Goal: Information Seeking & Learning: Learn about a topic

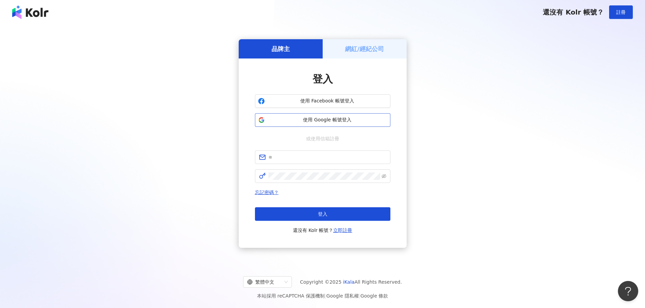
click at [300, 120] on span "使用 Google 帳號登入" at bounding box center [327, 120] width 120 height 7
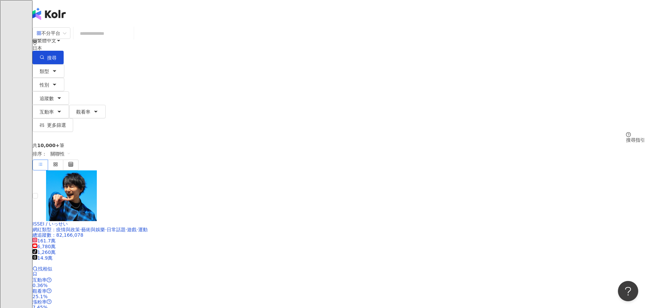
click at [131, 40] on input "search" at bounding box center [103, 33] width 55 height 13
click at [481, 45] on div "日本" at bounding box center [338, 47] width 612 height 5
click at [569, 57] on div "台灣" at bounding box center [573, 52] width 9 height 7
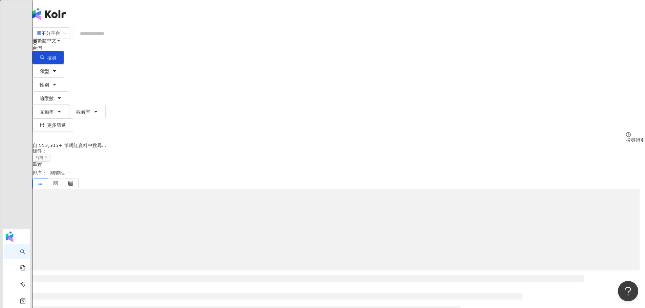
click at [131, 40] on input "search" at bounding box center [103, 33] width 55 height 13
type input "*"
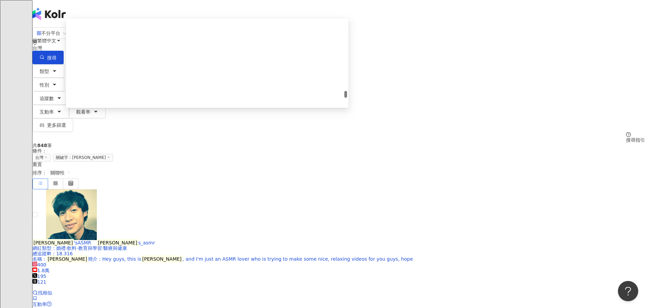
scroll to position [1218, 0]
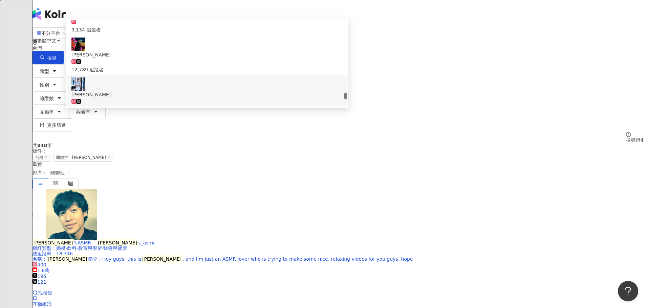
type input "****"
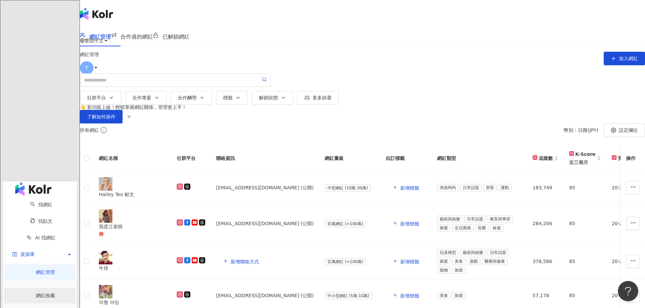
click at [41, 293] on link "網紅收藏" at bounding box center [45, 295] width 19 height 5
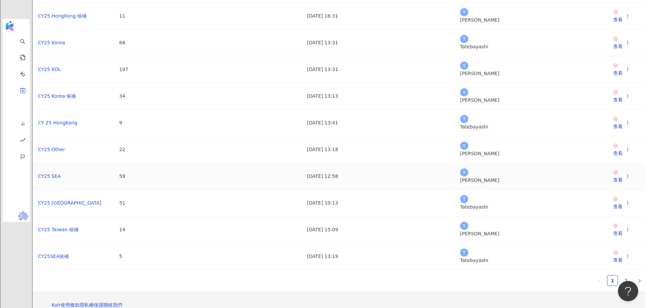
scroll to position [102, 0]
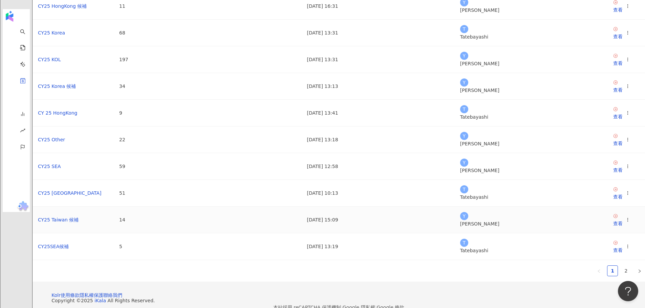
click at [114, 234] on td "CY25 Taiwan 候補" at bounding box center [72, 220] width 81 height 27
click at [613, 227] on div "查看" at bounding box center [617, 223] width 9 height 7
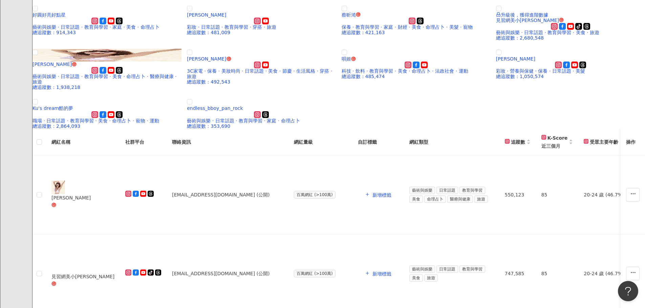
scroll to position [169, 0]
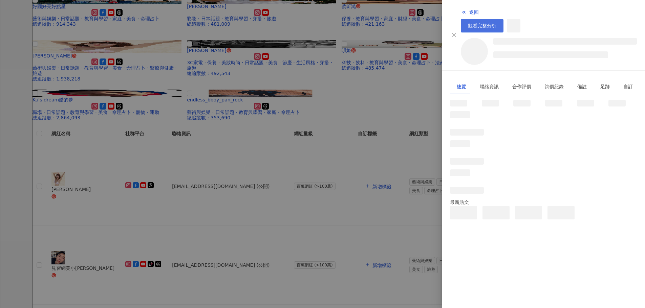
click at [496, 23] on span "觀看完整分析" at bounding box center [482, 25] width 28 height 5
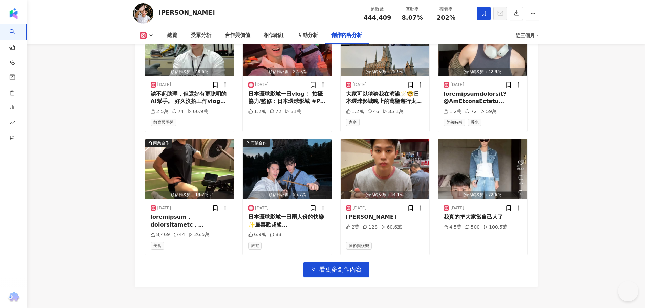
scroll to position [2313, 0]
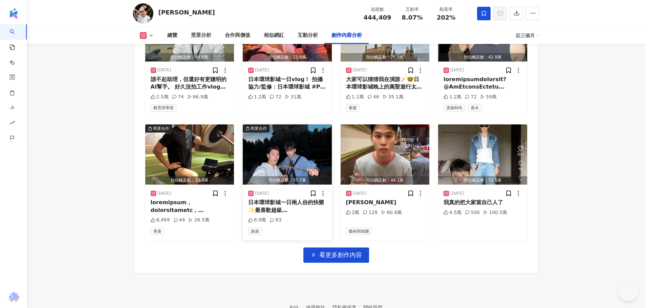
click at [328, 251] on span "看更多創作內容" at bounding box center [340, 254] width 43 height 7
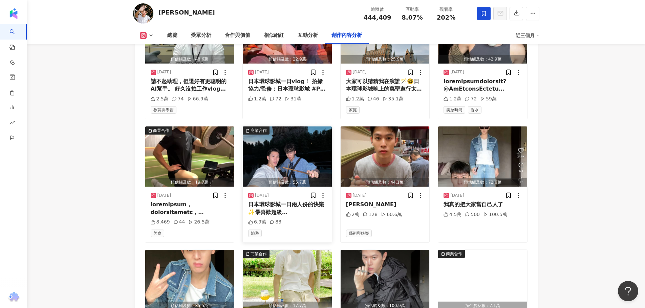
scroll to position [2265, 0]
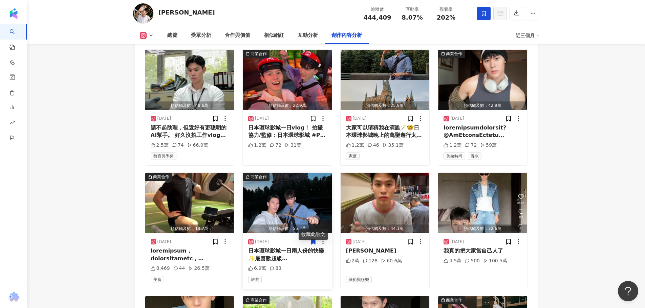
click at [314, 240] on icon at bounding box center [313, 242] width 4 height 5
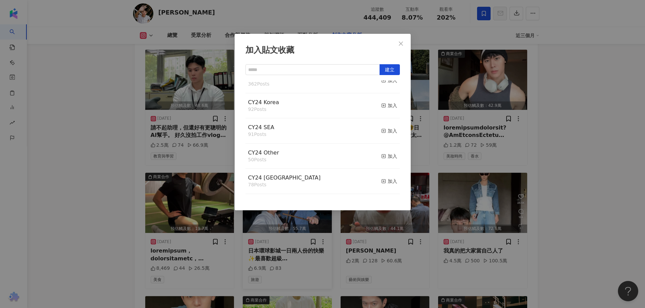
scroll to position [2400, 0]
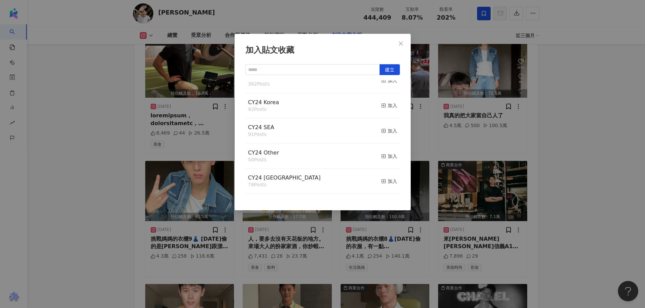
click at [88, 160] on div "加入貼文收藏 建立 CY25 KOL 389 Posts 已加入 CY25 Taiwan 141 Posts 已加入 CY25 Korea 88 Posts …" at bounding box center [322, 154] width 645 height 308
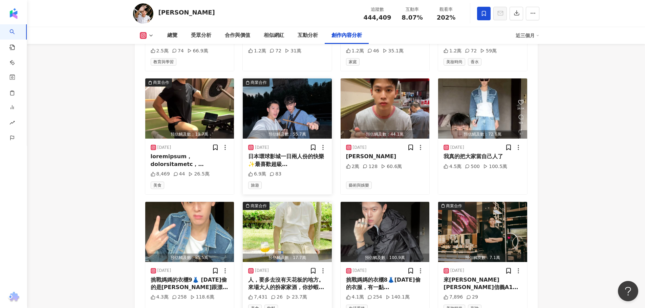
scroll to position [2265, 0]
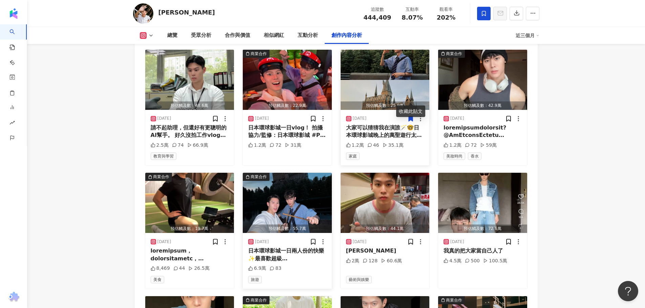
click at [408, 115] on icon at bounding box center [410, 118] width 7 height 7
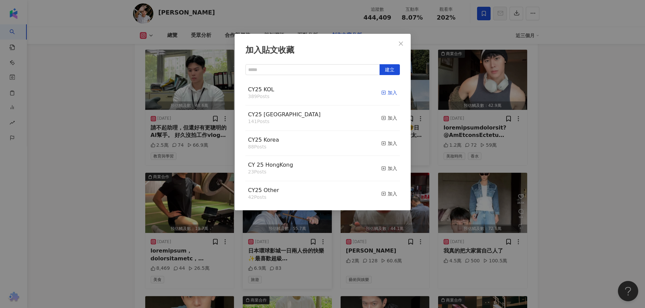
click at [382, 93] on div "加入" at bounding box center [389, 92] width 16 height 7
click at [383, 120] on div "加入" at bounding box center [389, 117] width 16 height 7
click at [77, 121] on div "加入貼文收藏 建立 CY25 Taiwan 142 Posts 已加入 CY25 KOL 390 Posts 已加入 CY25 Korea 88 Posts …" at bounding box center [322, 154] width 645 height 308
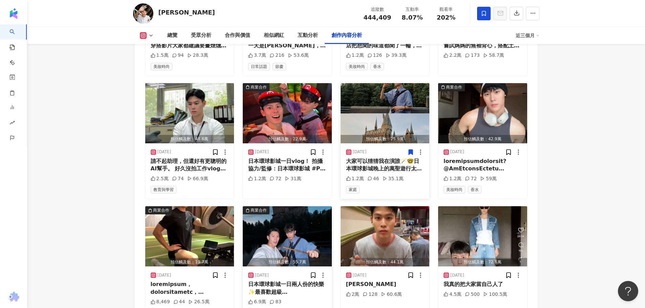
scroll to position [2197, 0]
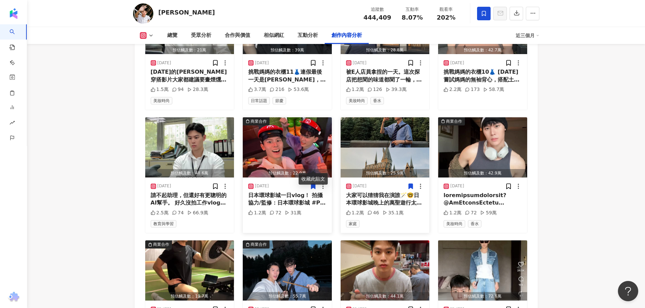
click at [312, 184] on icon at bounding box center [313, 186] width 4 height 5
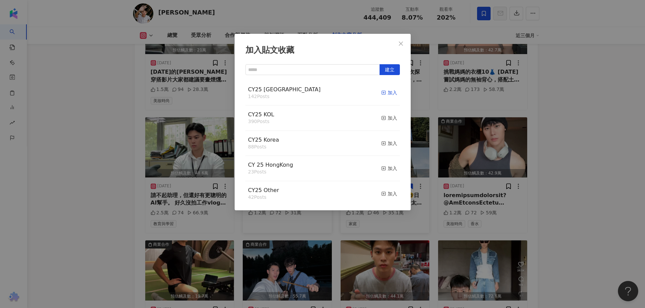
click at [389, 93] on div "加入" at bounding box center [389, 92] width 16 height 7
click at [384, 117] on div "加入" at bounding box center [389, 117] width 16 height 7
click at [87, 155] on div "加入貼文收藏 建立 CY25 KOL 391 Posts 已加入 CY25 Taiwan 143 Posts 已加入 CY25 Korea 88 Posts …" at bounding box center [322, 154] width 645 height 308
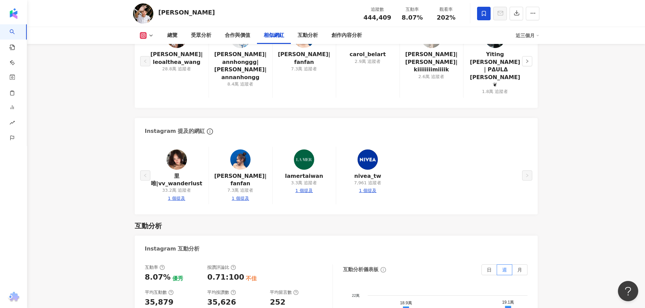
scroll to position [1148, 0]
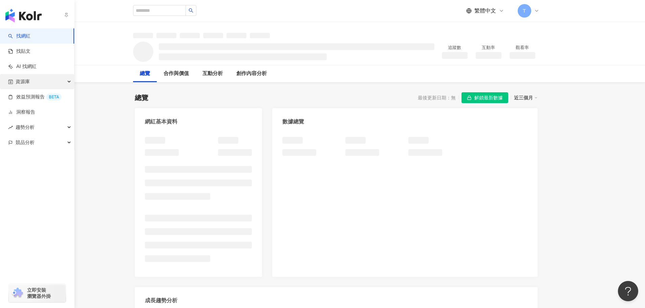
click at [64, 84] on div "資源庫" at bounding box center [37, 81] width 74 height 15
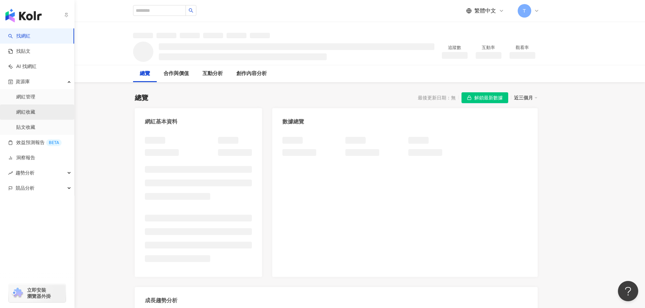
click at [31, 116] on link "網紅收藏" at bounding box center [25, 112] width 19 height 7
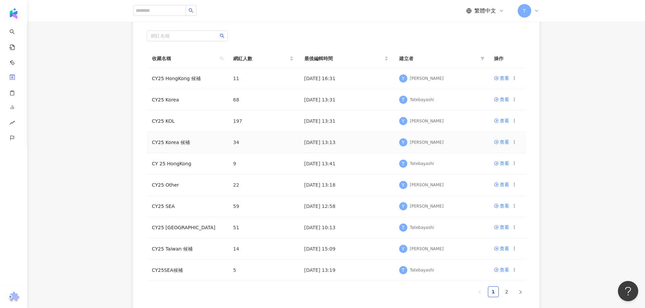
scroll to position [167, 0]
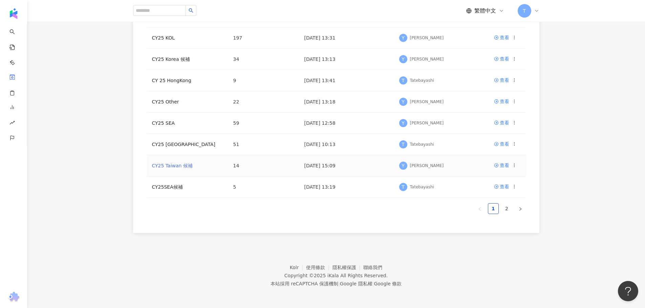
click at [179, 164] on link "CY25 Taiwan 候補" at bounding box center [172, 165] width 41 height 5
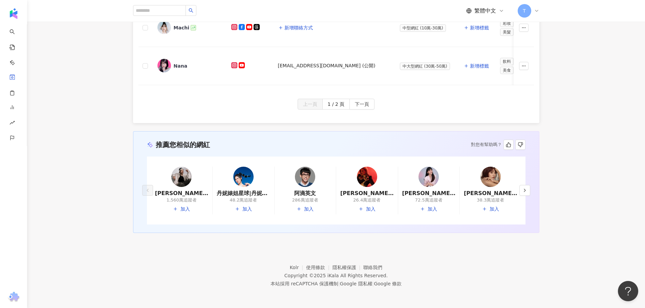
scroll to position [386, 0]
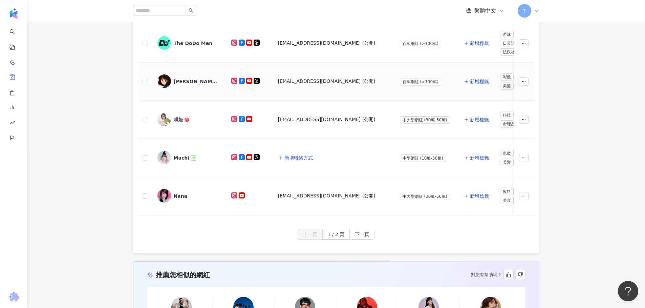
click at [180, 82] on div "[PERSON_NAME]" at bounding box center [196, 81] width 44 height 7
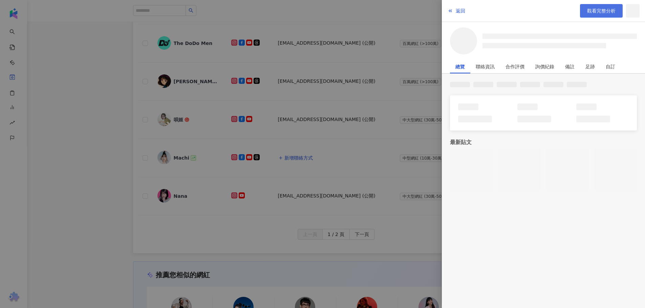
click at [599, 8] on span "觀看完整分析" at bounding box center [601, 10] width 28 height 5
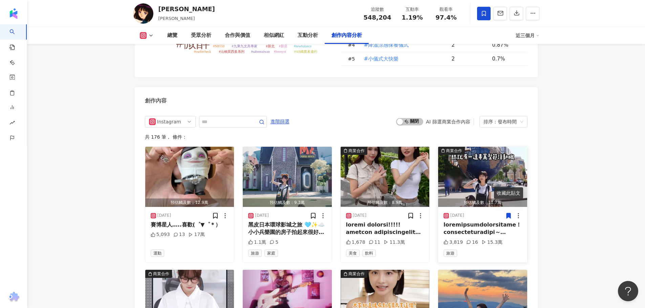
click at [509, 213] on icon at bounding box center [508, 215] width 4 height 5
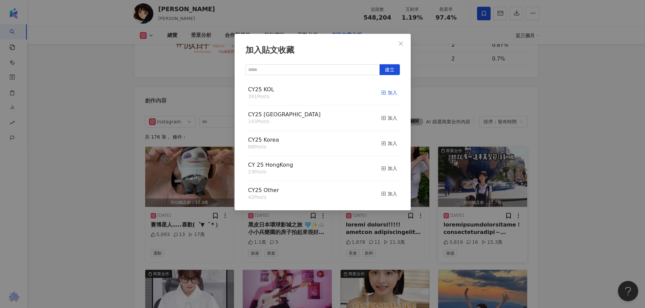
click at [381, 92] on icon "button" at bounding box center [383, 92] width 5 height 5
click at [384, 118] on div "加入" at bounding box center [389, 117] width 16 height 7
click at [399, 44] on icon "close" at bounding box center [400, 43] width 5 height 5
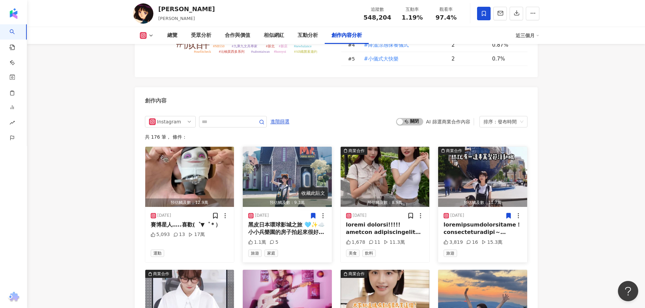
click at [314, 213] on icon at bounding box center [313, 215] width 4 height 5
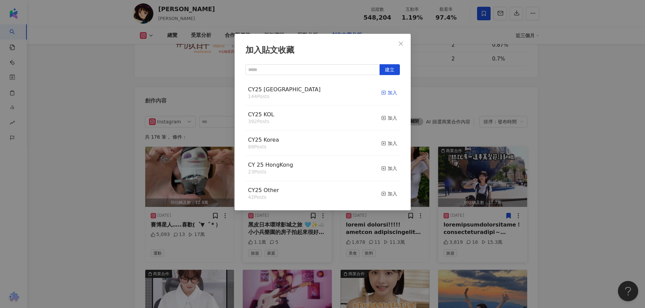
click at [384, 92] on div "加入" at bounding box center [389, 92] width 16 height 7
click at [383, 116] on div "加入" at bounding box center [389, 117] width 16 height 7
click at [402, 43] on icon "close" at bounding box center [400, 43] width 5 height 5
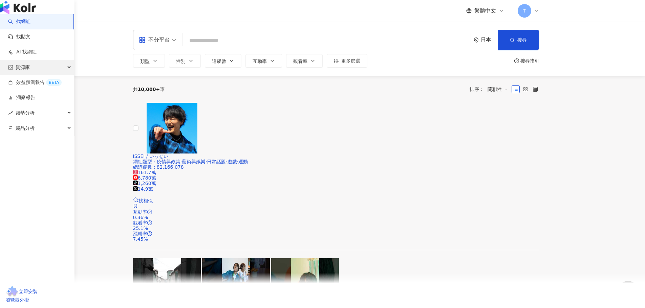
click at [44, 75] on div "資源庫" at bounding box center [37, 67] width 74 height 15
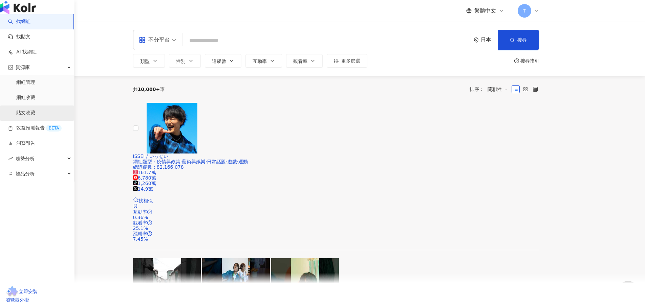
click at [32, 116] on link "貼文收藏" at bounding box center [25, 113] width 19 height 7
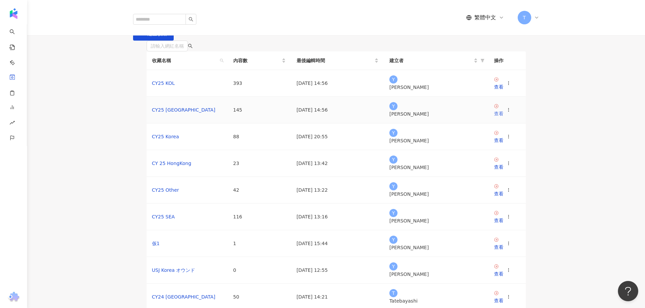
click at [503, 117] on div "查看" at bounding box center [498, 113] width 9 height 7
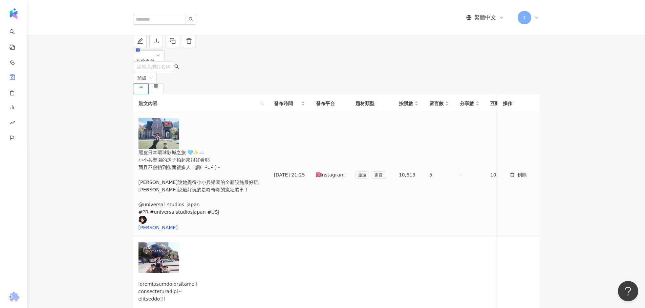
click at [253, 156] on div "黑皮日本環球影城之旅 🩵✨☁️ 小小兵樂園的房子拍起來很好看耶 而且不會拍到後面很多人！讚( •̀ᴗ•́ ) - 哈娜說她覺得小小兵樂園的全新設施最好玩 露娜…" at bounding box center [200, 190] width 125 height 83
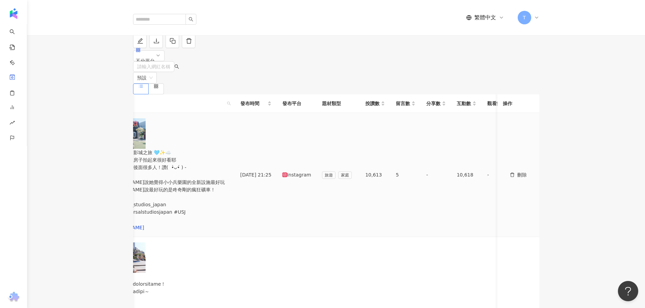
scroll to position [0, 47]
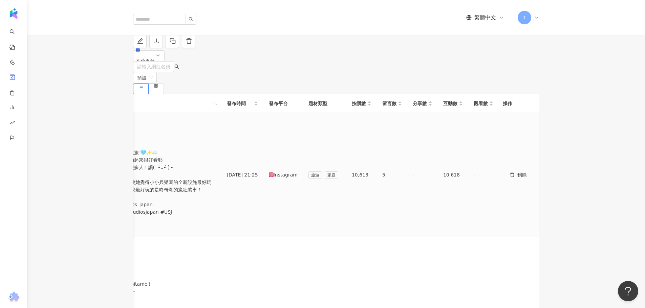
click at [420, 153] on td "-" at bounding box center [422, 175] width 30 height 124
click at [421, 171] on div "-" at bounding box center [423, 174] width 20 height 7
click at [388, 155] on td "5" at bounding box center [392, 175] width 30 height 124
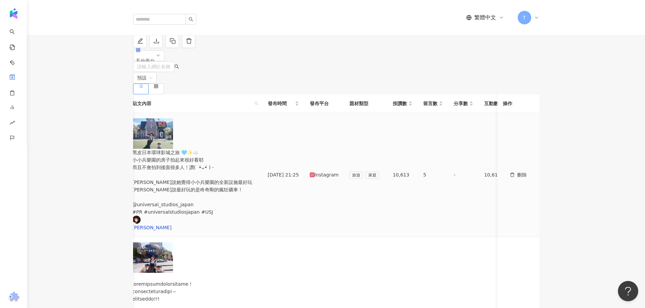
scroll to position [0, 0]
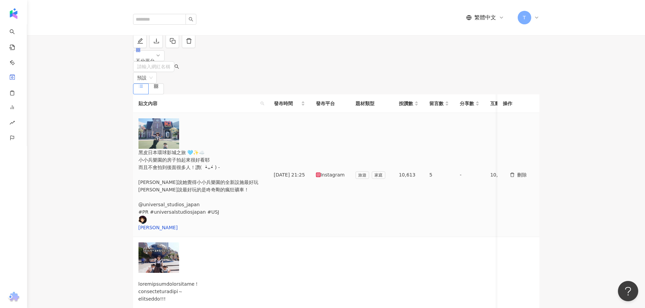
click at [253, 158] on div "黑皮日本環球影城之旅 🩵✨☁️ 小小兵樂園的房子拍起來很好看耶 而且不會拍到後面很多人！讚( •̀ᴗ•́ ) - 哈娜說她覺得小小兵樂園的全新設施最好玩 露娜…" at bounding box center [200, 190] width 125 height 83
click at [234, 151] on div "黑皮日本環球影城之旅 🩵✨☁️ 小小兵樂園的房子拍起來很好看耶 而且不會拍到後面很多人！讚( •̀ᴗ•́ ) - 哈娜說她覺得小小兵樂園的全新設施最好玩 露娜…" at bounding box center [200, 190] width 125 height 83
drag, startPoint x: 214, startPoint y: 134, endPoint x: 254, endPoint y: 138, distance: 40.5
click at [254, 149] on div "黑皮日本環球影城之旅 🩵✨☁️ 小小兵樂園的房子拍起來很好看耶 而且不會拍到後面很多人！讚( •̀ᴗ•́ ) - 哈娜說她覺得小小兵樂園的全新設施最好玩 露娜…" at bounding box center [200, 182] width 125 height 67
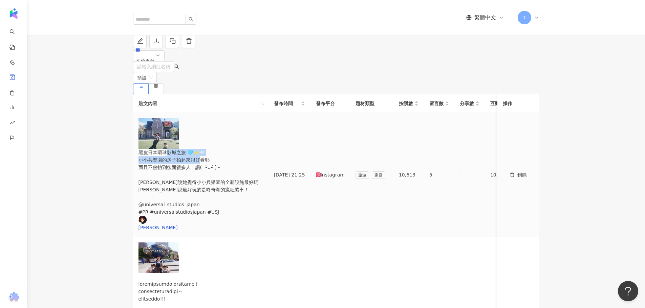
click at [250, 149] on div "黑皮日本環球影城之旅 🩵✨☁️ 小小兵樂園的房子拍起來很好看耶 而且不會拍到後面很多人！讚( •̀ᴗ•́ ) - 哈娜說她覺得小小兵樂園的全新設施最好玩 露娜…" at bounding box center [200, 182] width 125 height 67
click at [245, 160] on td "黑皮日本環球影城之旅 🩵✨☁️ 小小兵樂園的房子拍起來很好看耶 而且不會拍到後面很多人！讚( •̀ᴗ•́ ) - 哈娜說她覺得小小兵樂園的全新設施最好玩 露娜…" at bounding box center [200, 175] width 135 height 124
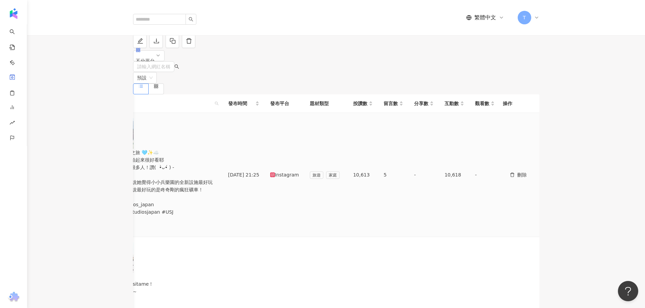
scroll to position [0, 47]
click at [245, 160] on td "2025/9/25 21:25" at bounding box center [242, 175] width 42 height 124
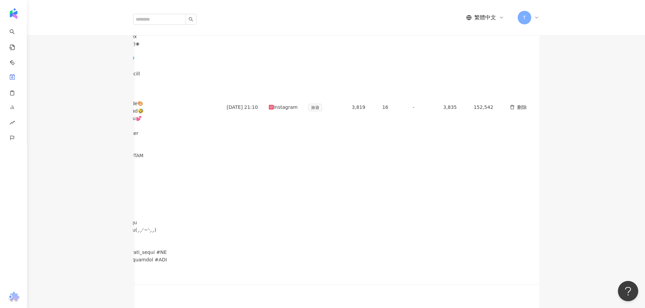
scroll to position [346, 0]
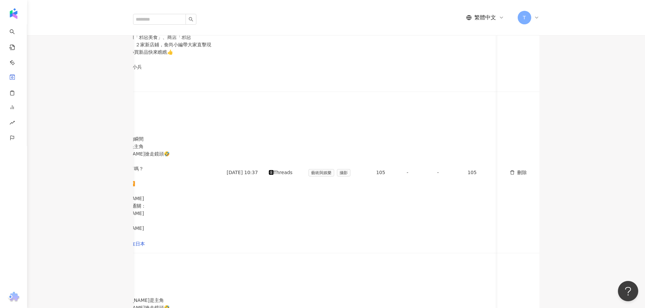
scroll to position [338, 0]
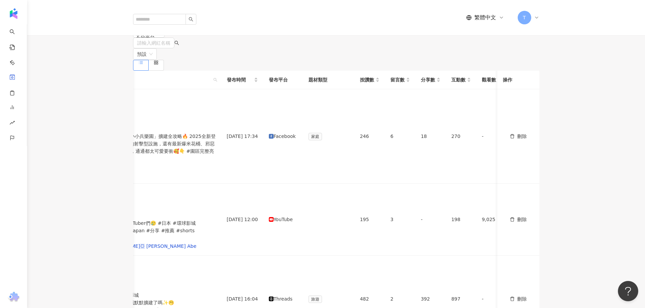
scroll to position [0, 0]
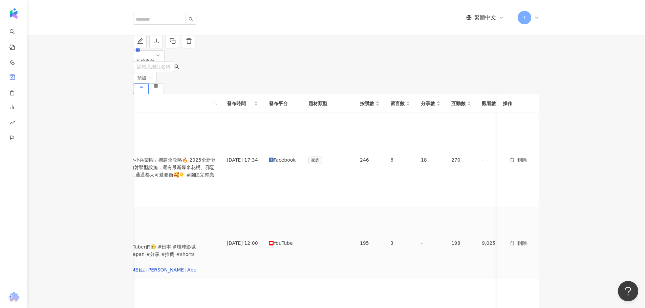
click at [337, 207] on td at bounding box center [328, 243] width 51 height 72
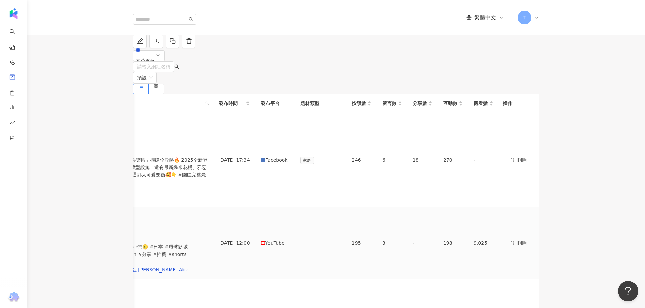
click at [337, 207] on td at bounding box center [320, 243] width 51 height 72
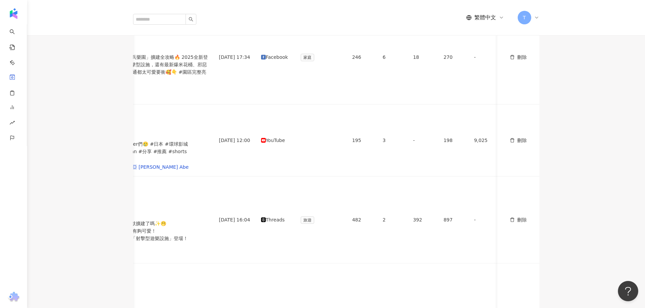
scroll to position [169, 0]
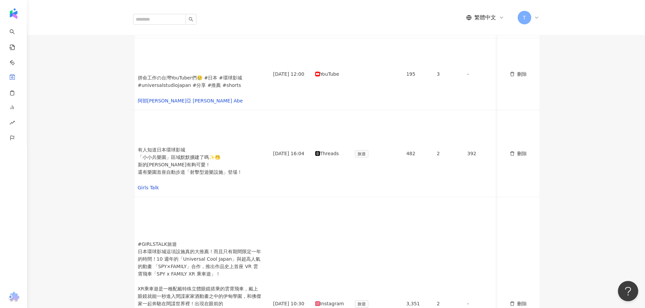
scroll to position [0, 0]
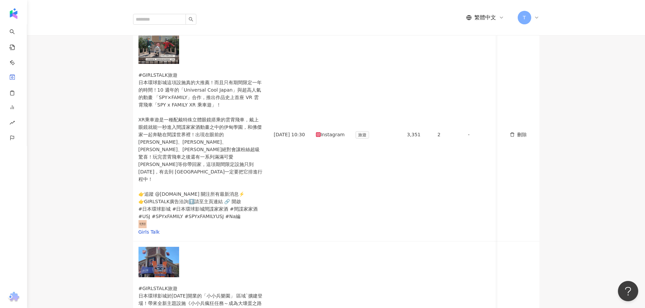
drag, startPoint x: 190, startPoint y: 197, endPoint x: 254, endPoint y: 208, distance: 65.3
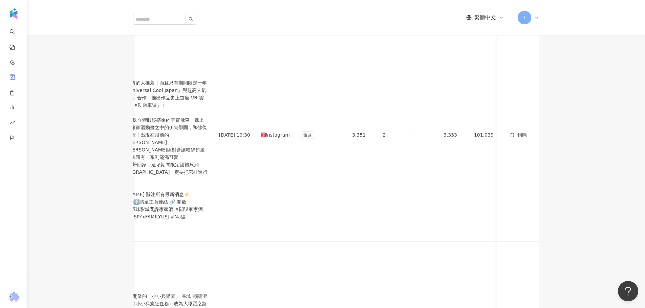
scroll to position [338, 0]
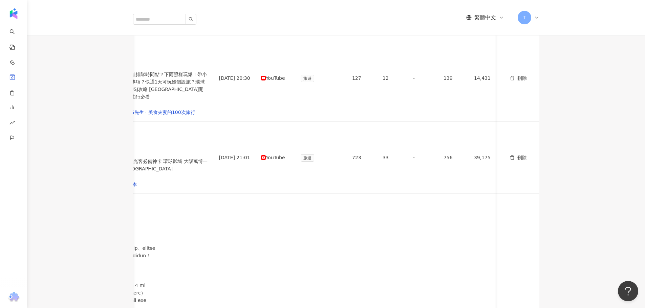
scroll to position [0, 0]
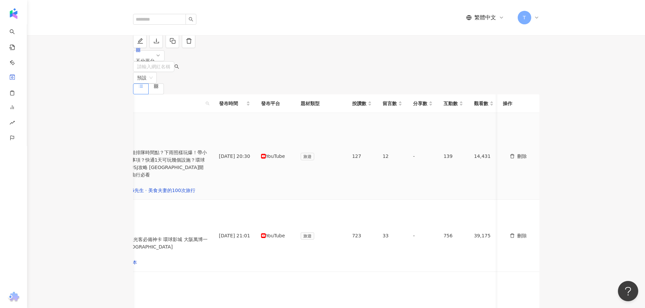
click at [294, 138] on td "YouTube" at bounding box center [276, 156] width 40 height 87
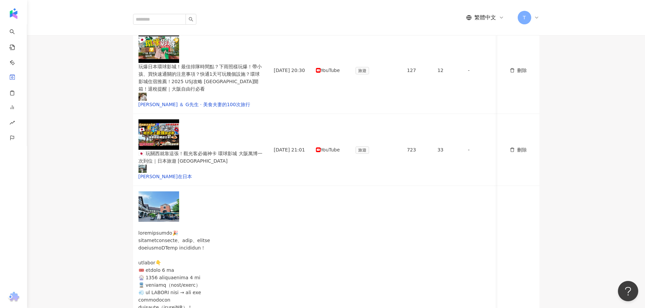
scroll to position [179, 0]
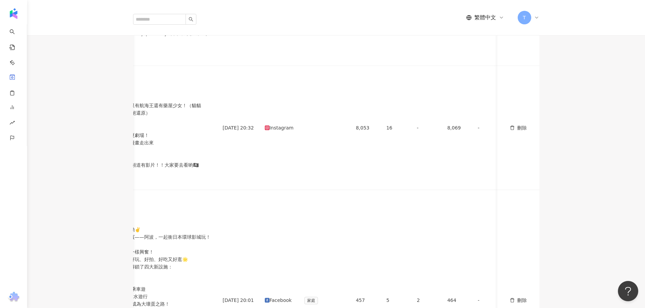
scroll to position [246, 0]
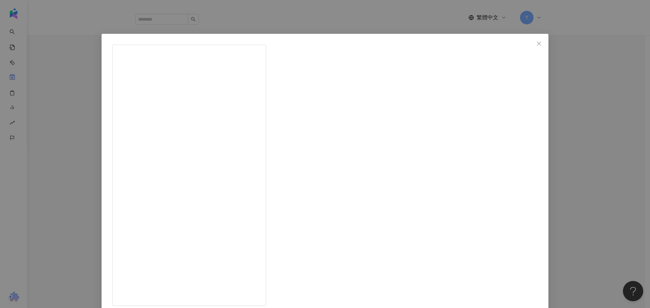
drag, startPoint x: 349, startPoint y: 129, endPoint x: 382, endPoint y: 132, distance: 32.7
click at [536, 43] on icon "close" at bounding box center [538, 43] width 4 height 4
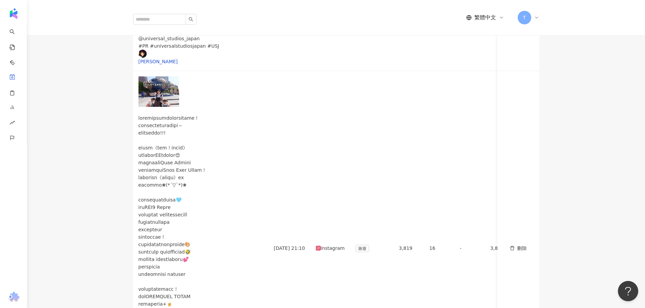
scroll to position [135, 0]
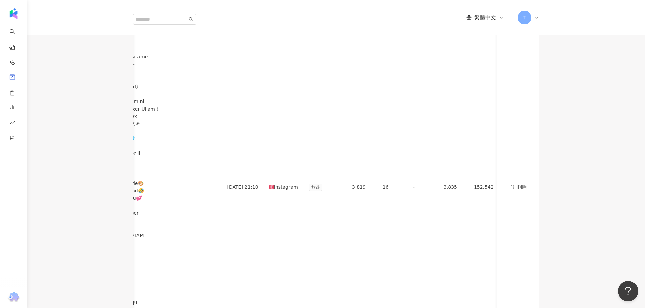
scroll to position [237, 0]
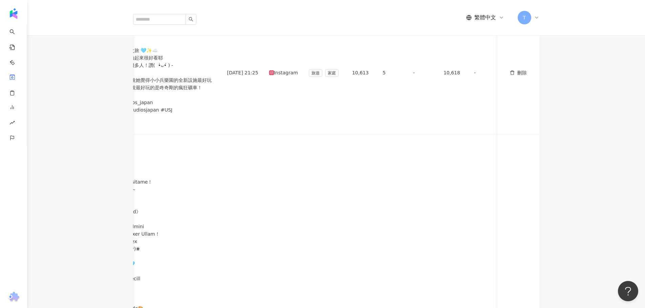
scroll to position [68, 0]
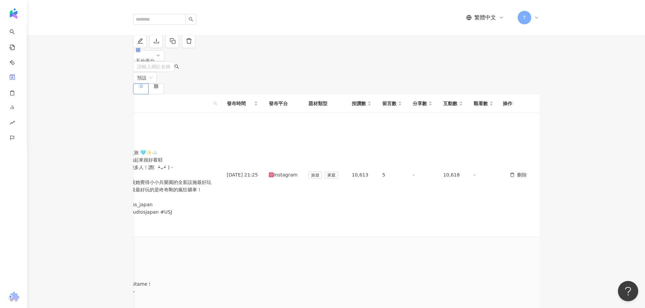
drag, startPoint x: 359, startPoint y: 190, endPoint x: 386, endPoint y: 197, distance: 27.8
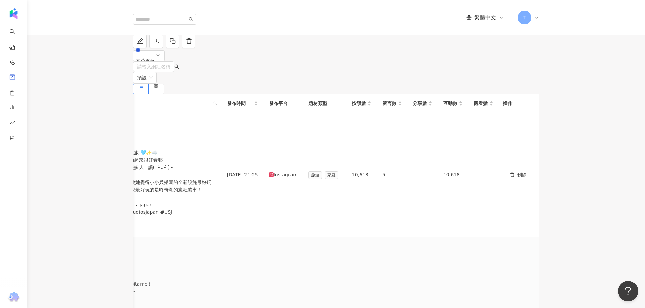
click at [456, 107] on span "互動數" at bounding box center [450, 103] width 14 height 7
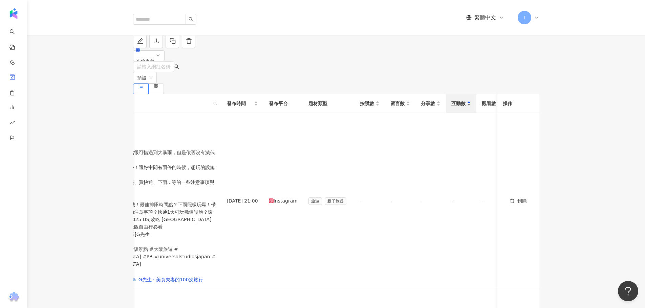
click at [465, 107] on span "互動數" at bounding box center [458, 103] width 14 height 7
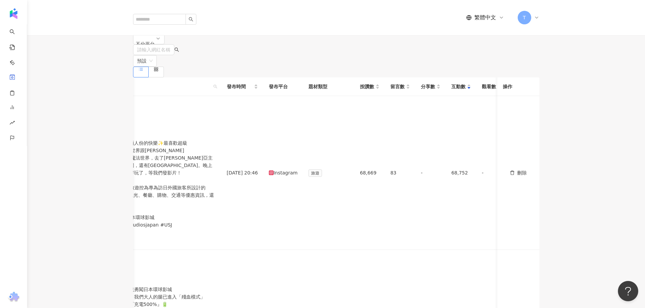
scroll to position [0, 0]
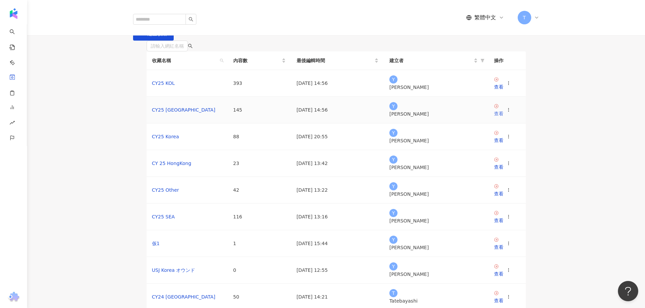
click at [503, 117] on div "查看" at bounding box center [498, 113] width 9 height 7
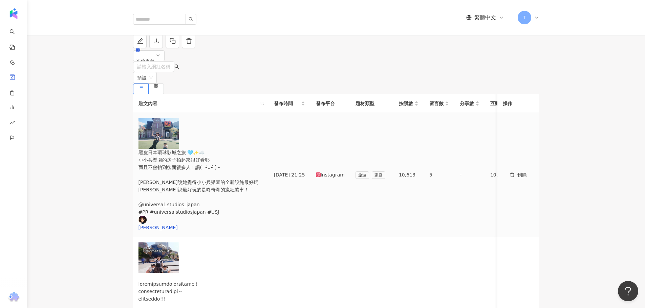
click at [261, 152] on div "黑皮日本環球影城之旅 🩵✨☁️ 小小兵樂園的房子拍起來很好看耶 而且不會拍到後面很多人！讚( •̀ᴗ•́ ) - 哈娜說她覺得小小兵樂園的全新設施最好玩 露娜…" at bounding box center [200, 190] width 125 height 83
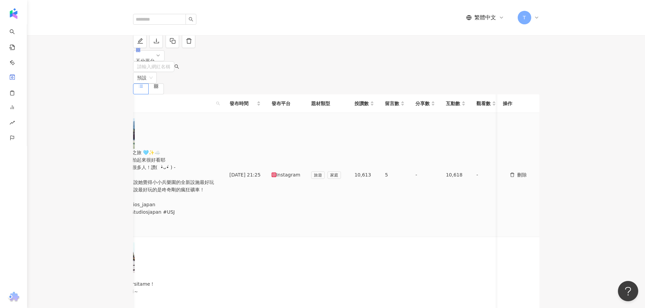
scroll to position [0, 47]
click at [414, 160] on td "-" at bounding box center [422, 175] width 30 height 124
drag, startPoint x: 358, startPoint y: 188, endPoint x: 366, endPoint y: 185, distance: 8.0
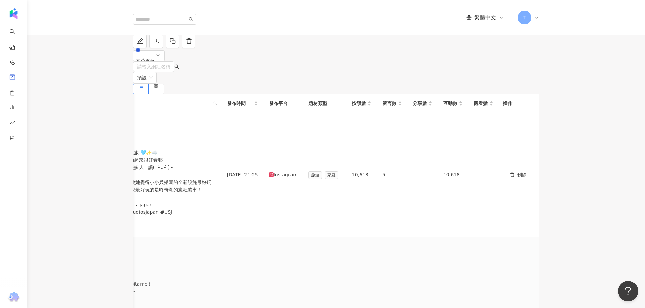
drag, startPoint x: 448, startPoint y: 184, endPoint x: 462, endPoint y: 183, distance: 13.9
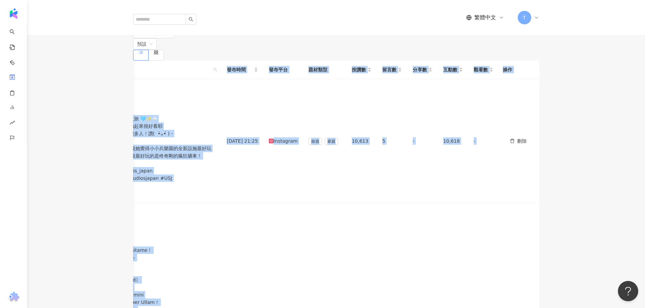
drag, startPoint x: 243, startPoint y: 155, endPoint x: 623, endPoint y: 169, distance: 380.4
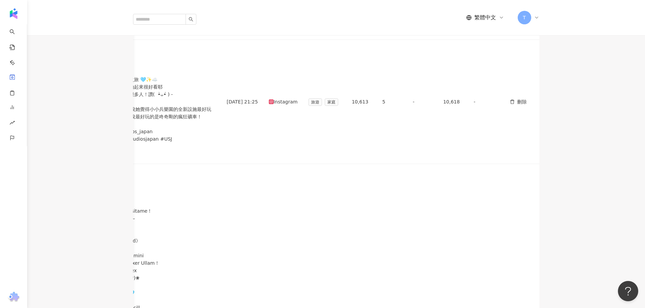
scroll to position [102, 0]
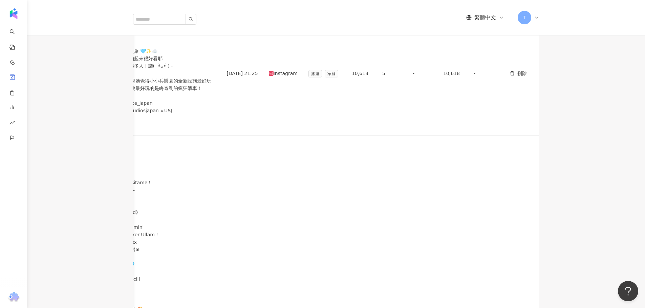
drag, startPoint x: 234, startPoint y: 127, endPoint x: 261, endPoint y: 128, distance: 27.4
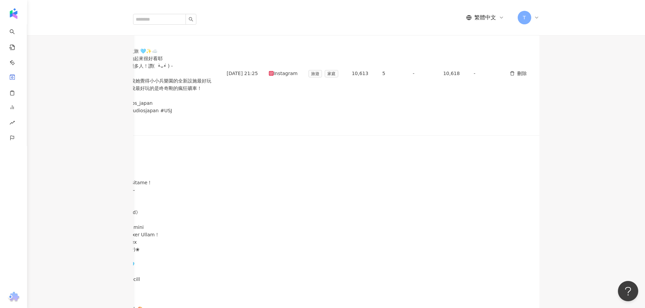
drag, startPoint x: 230, startPoint y: 253, endPoint x: 249, endPoint y: 253, distance: 19.0
drag, startPoint x: 231, startPoint y: 126, endPoint x: 251, endPoint y: 130, distance: 20.3
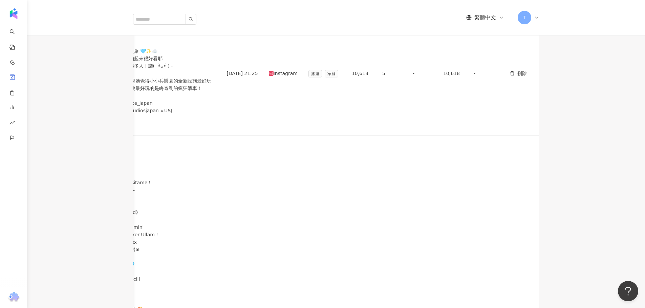
scroll to position [0, 47]
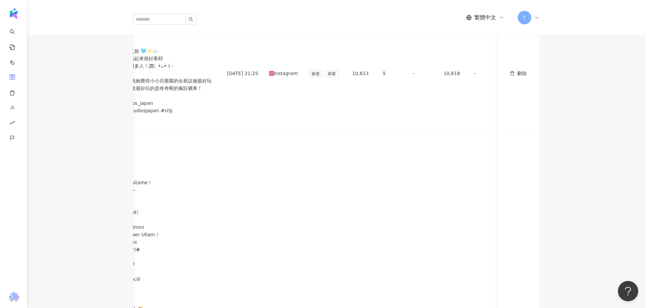
drag, startPoint x: 477, startPoint y: 126, endPoint x: 497, endPoint y: 125, distance: 19.3
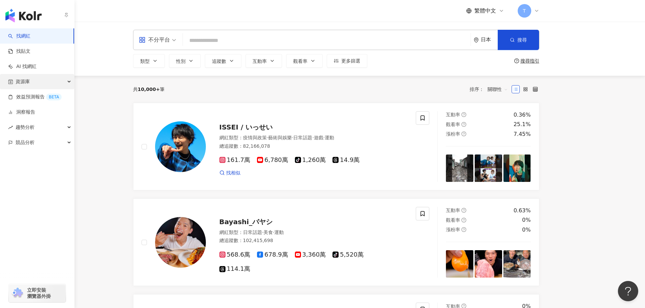
click at [32, 83] on div "資源庫" at bounding box center [37, 81] width 74 height 15
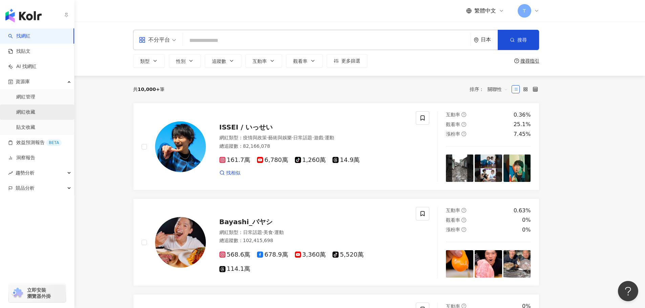
click at [35, 110] on link "網紅收藏" at bounding box center [25, 112] width 19 height 7
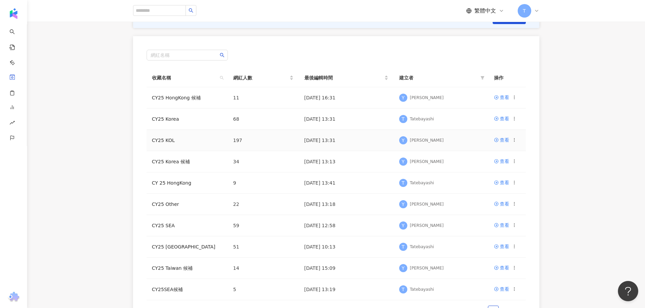
scroll to position [68, 0]
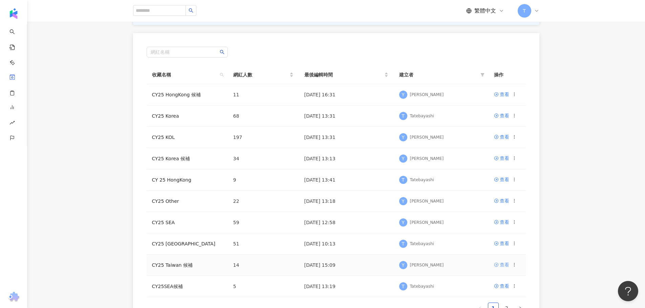
click at [496, 266] on icon at bounding box center [496, 265] width 5 height 5
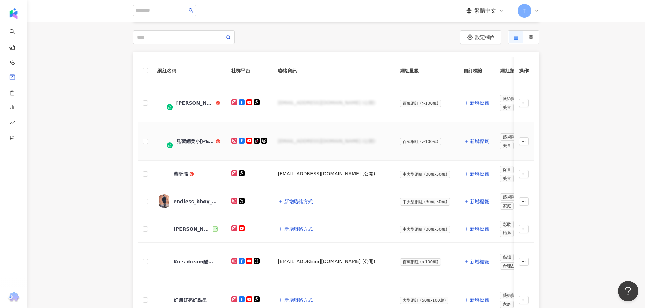
scroll to position [102, 0]
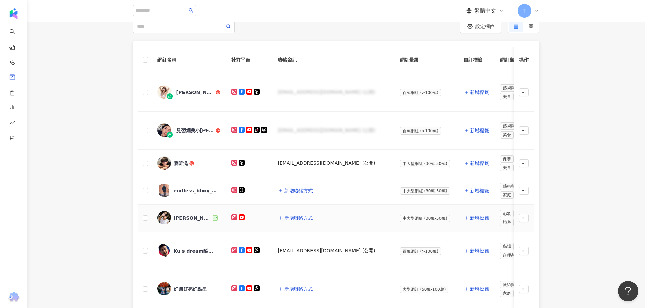
click at [213, 219] on icon at bounding box center [214, 218] width 3 height 3
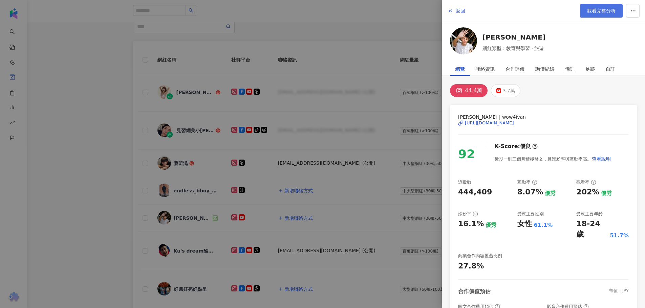
click at [594, 11] on span "觀看完整分析" at bounding box center [601, 10] width 28 height 5
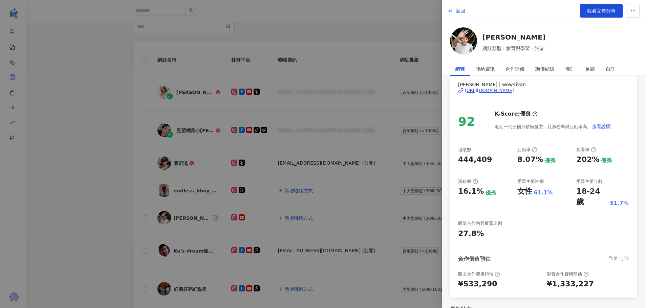
scroll to position [0, 0]
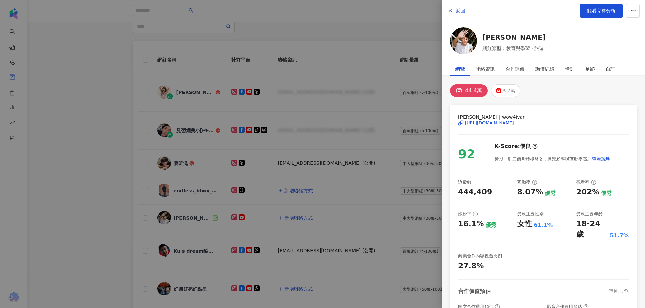
click at [76, 162] on div at bounding box center [322, 154] width 645 height 308
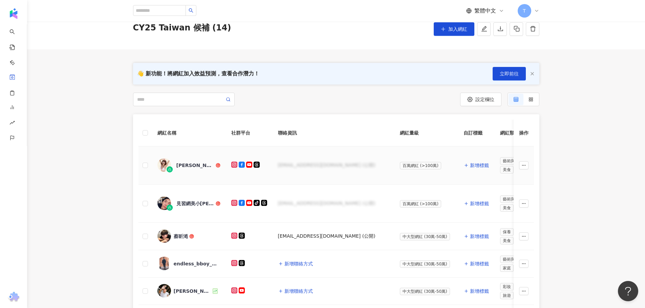
scroll to position [34, 0]
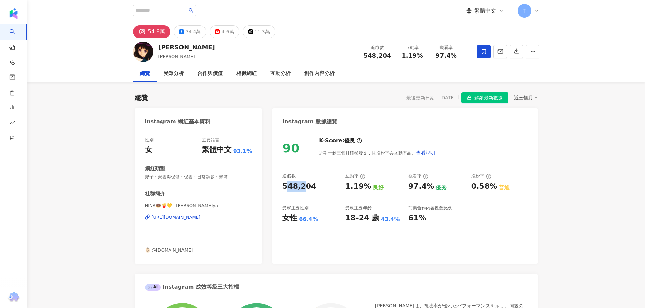
drag, startPoint x: 288, startPoint y: 187, endPoint x: 302, endPoint y: 184, distance: 13.7
click at [302, 184] on div "548,204" at bounding box center [299, 186] width 34 height 10
click at [179, 217] on div "[URL][DOMAIN_NAME]" at bounding box center [176, 218] width 49 height 6
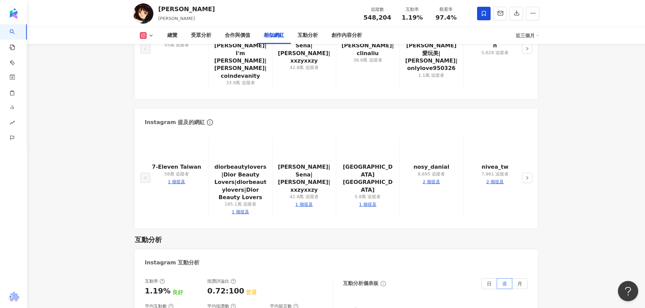
scroll to position [1320, 0]
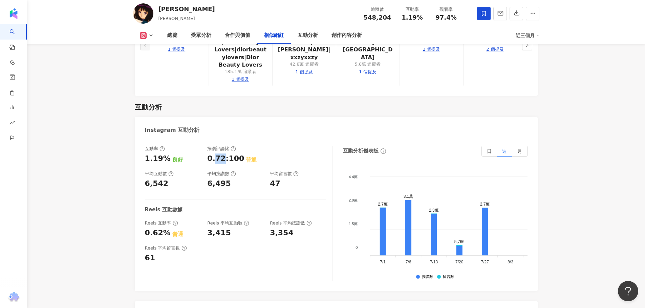
drag, startPoint x: 214, startPoint y: 124, endPoint x: 225, endPoint y: 124, distance: 11.2
click at [225, 154] on div "0.72:100" at bounding box center [225, 159] width 37 height 10
drag, startPoint x: 212, startPoint y: 156, endPoint x: 223, endPoint y: 155, distance: 10.9
click at [223, 179] on div "6,495" at bounding box center [219, 184] width 24 height 10
drag, startPoint x: 158, startPoint y: 154, endPoint x: 167, endPoint y: 151, distance: 9.4
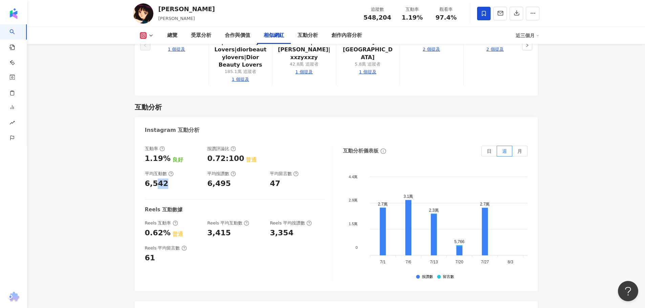
click at [167, 179] on div "6,542" at bounding box center [173, 184] width 56 height 10
click at [170, 179] on div "6,542" at bounding box center [173, 184] width 56 height 10
drag, startPoint x: 217, startPoint y: 151, endPoint x: 228, endPoint y: 148, distance: 11.7
click at [228, 179] on div "6,495" at bounding box center [235, 184] width 56 height 10
click at [242, 179] on div "6,495" at bounding box center [235, 184] width 56 height 10
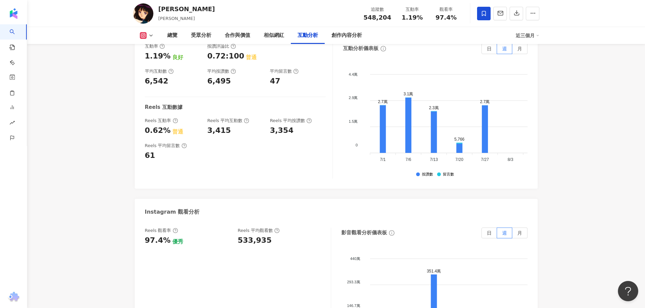
scroll to position [1455, 0]
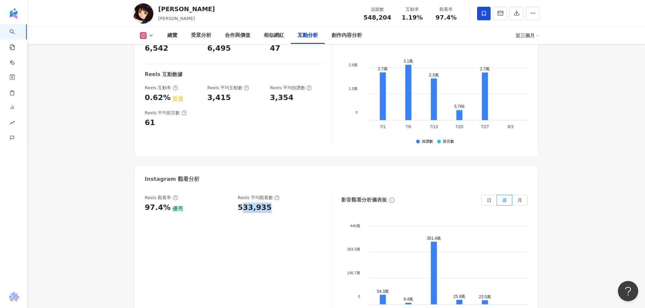
drag, startPoint x: 244, startPoint y: 176, endPoint x: 267, endPoint y: 178, distance: 23.8
click at [267, 203] on div "533,935" at bounding box center [281, 208] width 86 height 10
click at [278, 195] on div "Reels 觀看率 97.4% 優秀 [PERSON_NAME] 平均觀看數 533,935" at bounding box center [238, 262] width 186 height 135
